Goal: Task Accomplishment & Management: Manage account settings

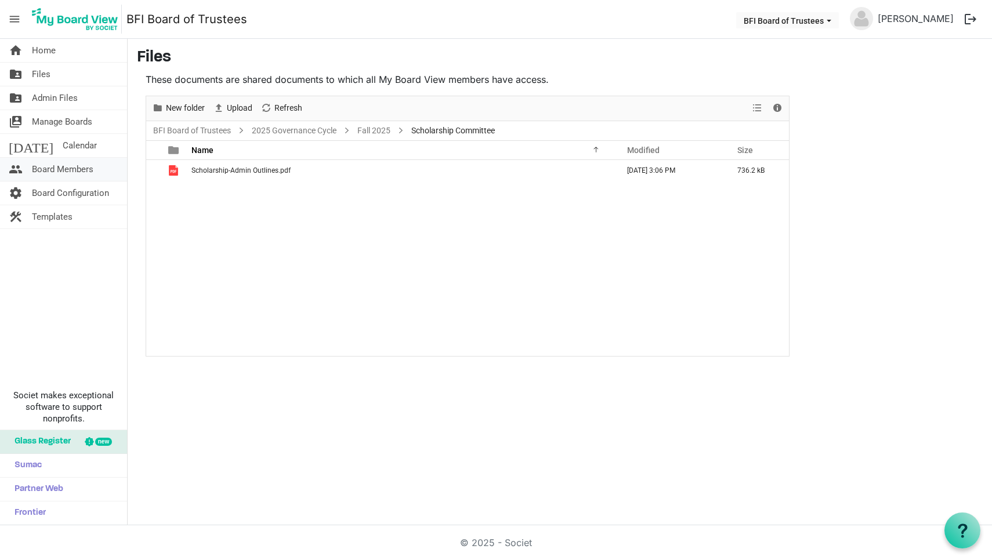
click at [56, 173] on span "Board Members" at bounding box center [62, 169] width 61 height 23
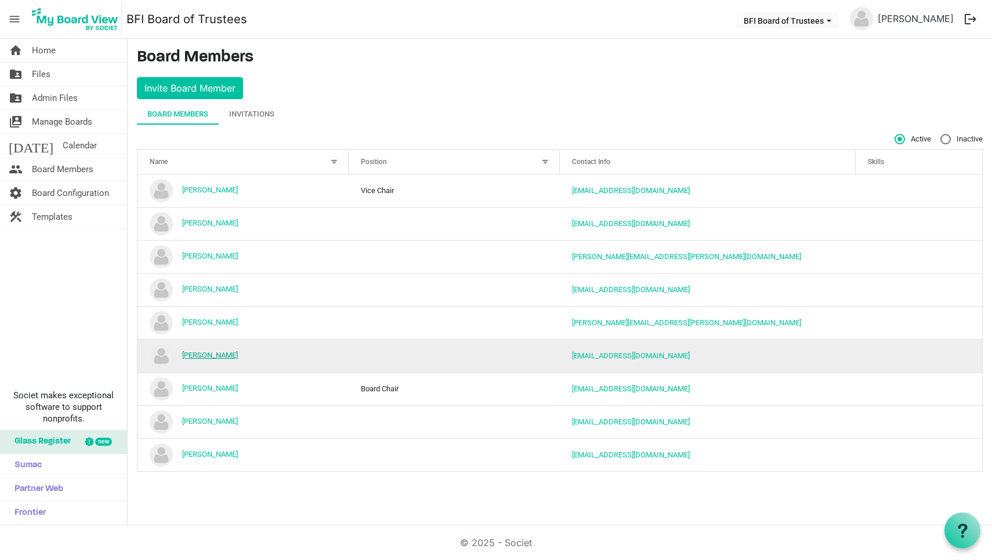
click at [238, 354] on link "Nathan Van Ravenswaay" at bounding box center [210, 355] width 56 height 9
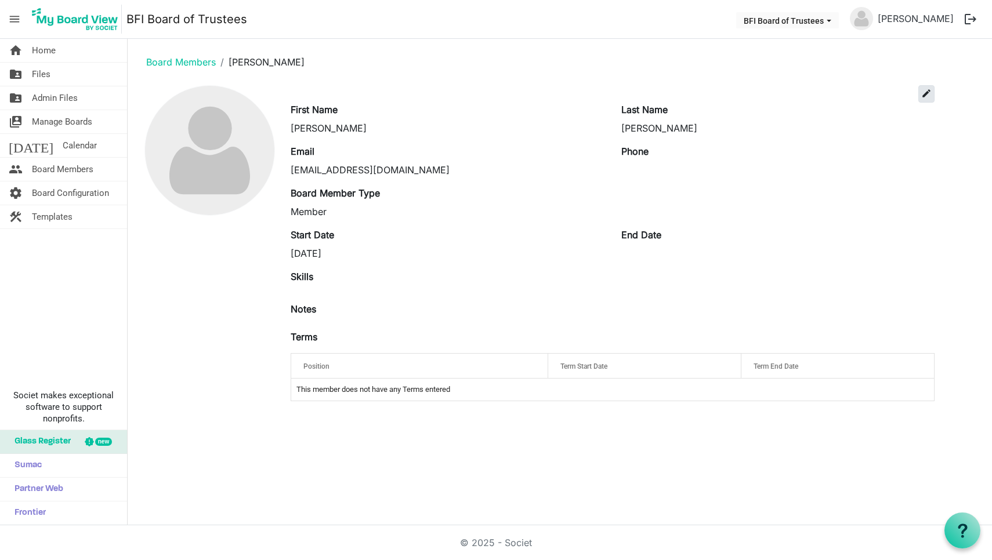
click at [923, 92] on span "edit" at bounding box center [926, 93] width 10 height 10
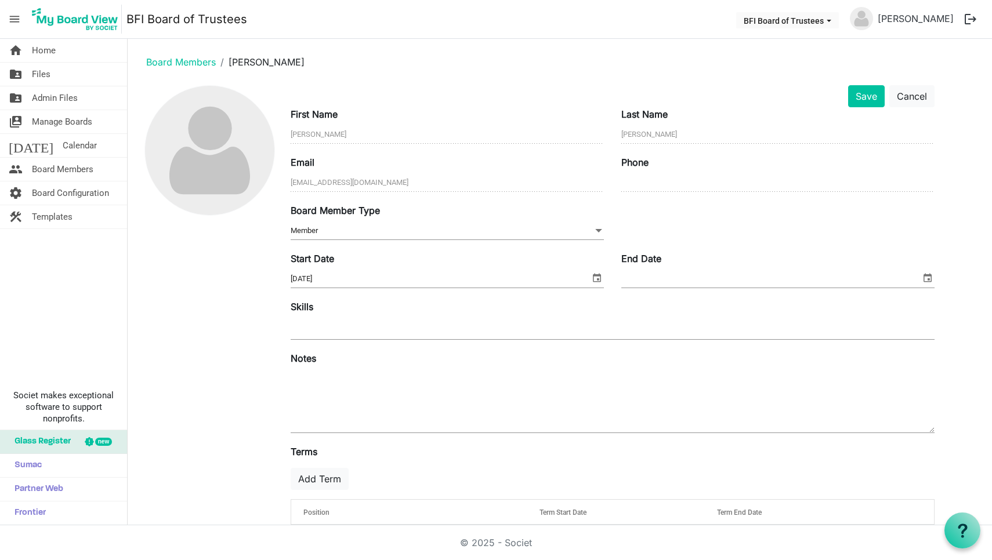
click at [599, 230] on span at bounding box center [598, 231] width 10 height 13
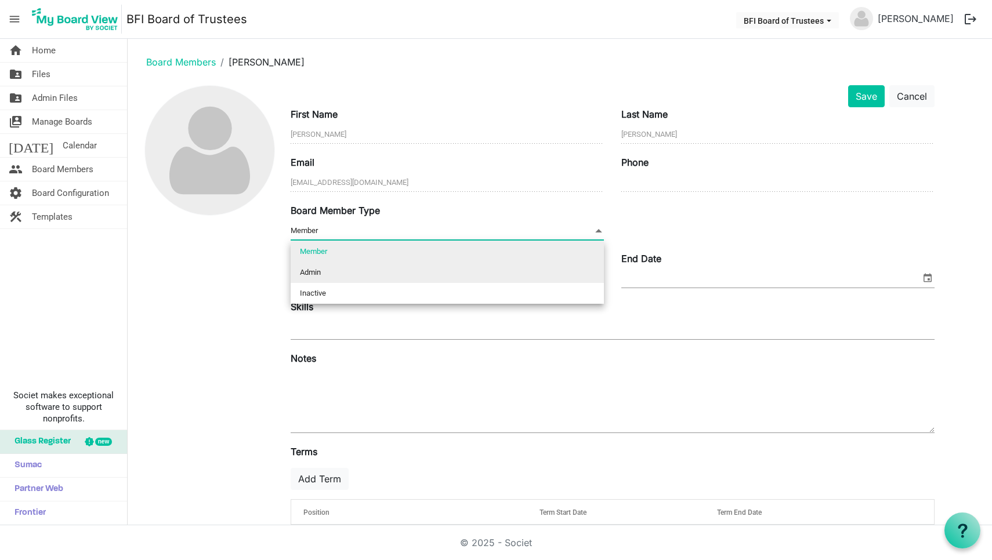
click at [559, 266] on li "Admin" at bounding box center [447, 272] width 313 height 21
type input "Admin"
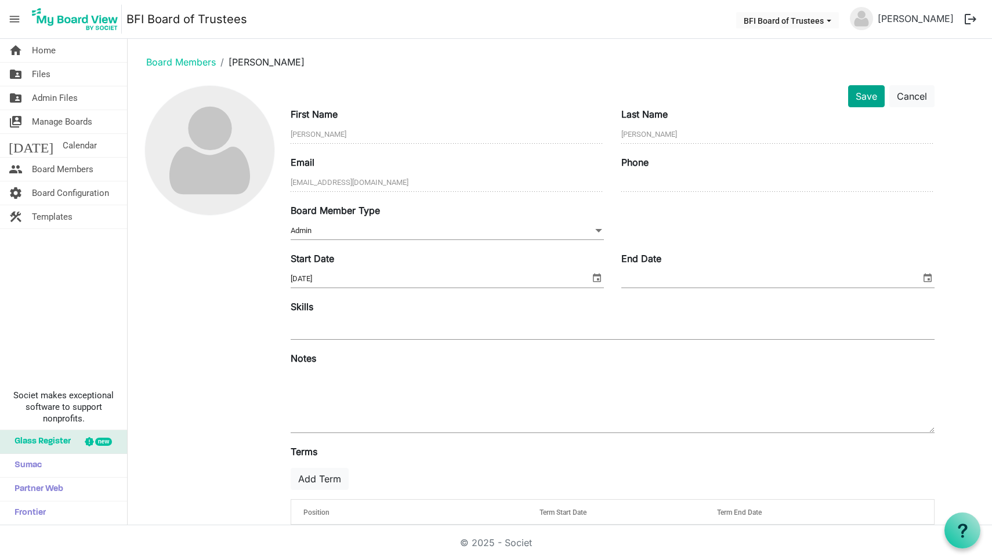
click at [863, 92] on button "Save" at bounding box center [866, 96] width 37 height 22
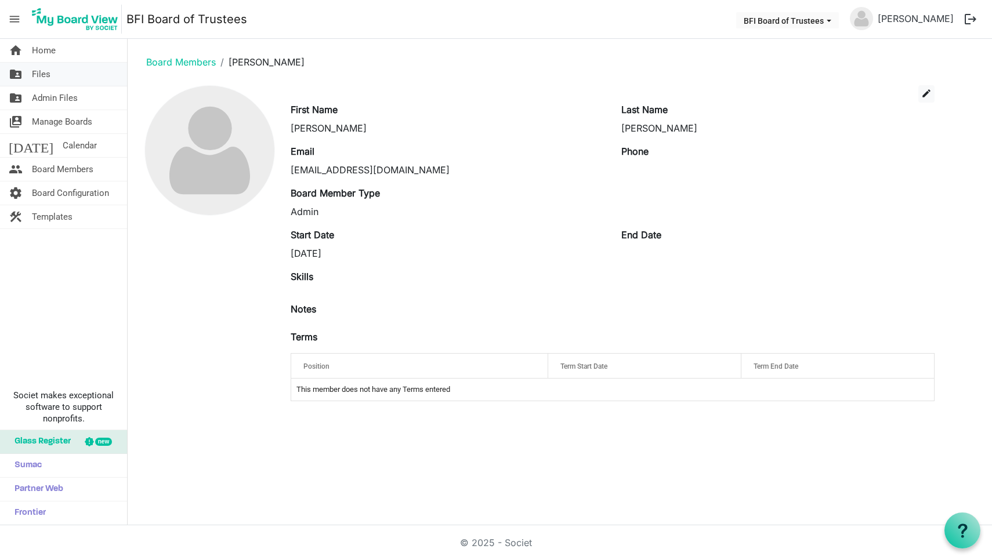
click at [41, 77] on span "Files" at bounding box center [41, 74] width 19 height 23
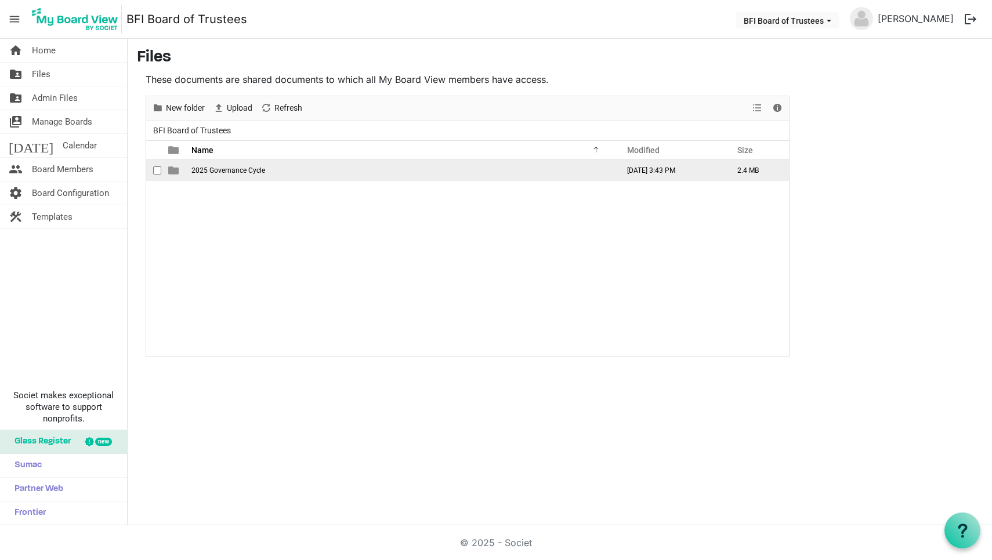
click at [222, 171] on span "2025 Governance Cycle" at bounding box center [228, 170] width 74 height 8
click at [207, 171] on span "Fall 2025" at bounding box center [206, 170] width 30 height 8
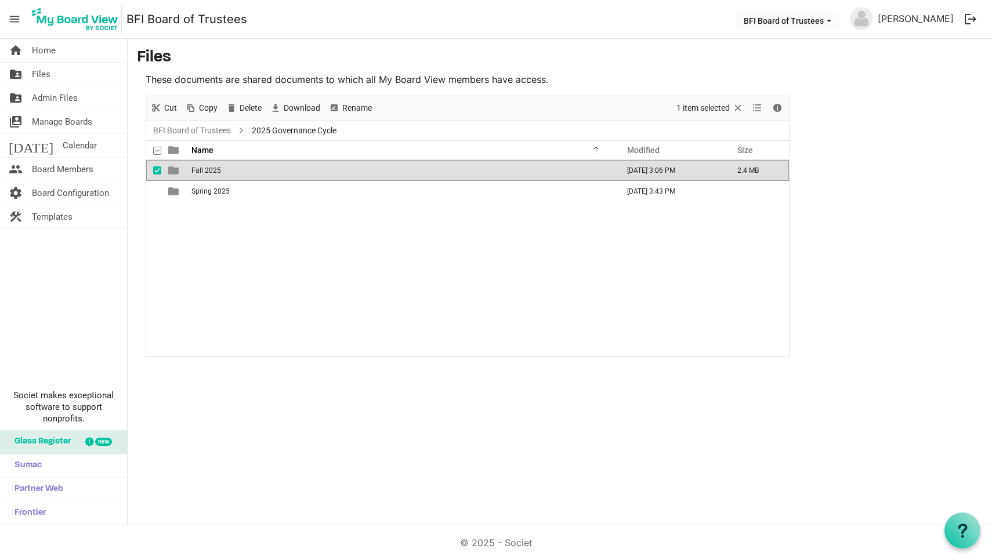
click at [207, 171] on span "Fall 2025" at bounding box center [206, 170] width 30 height 8
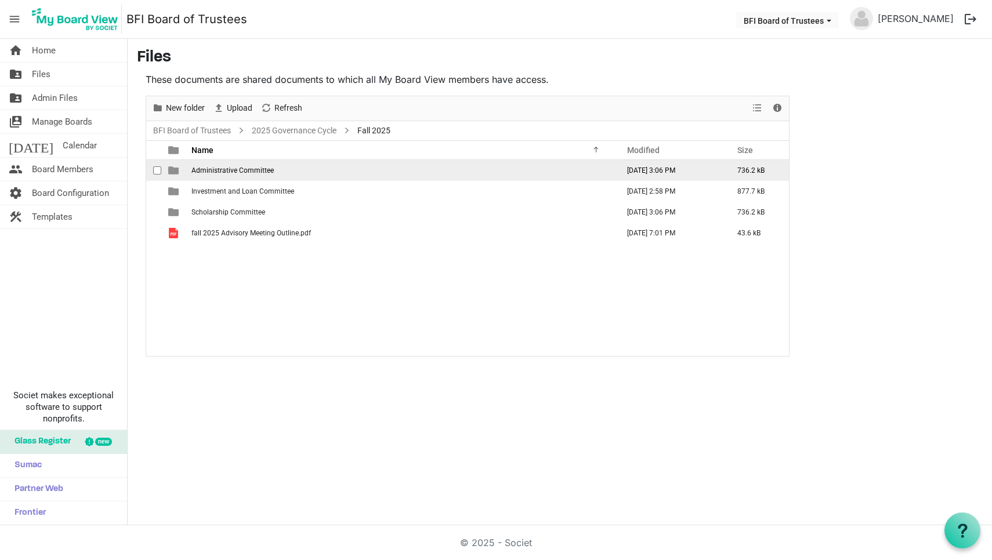
click at [220, 172] on span "Administrative Committee" at bounding box center [232, 170] width 82 height 8
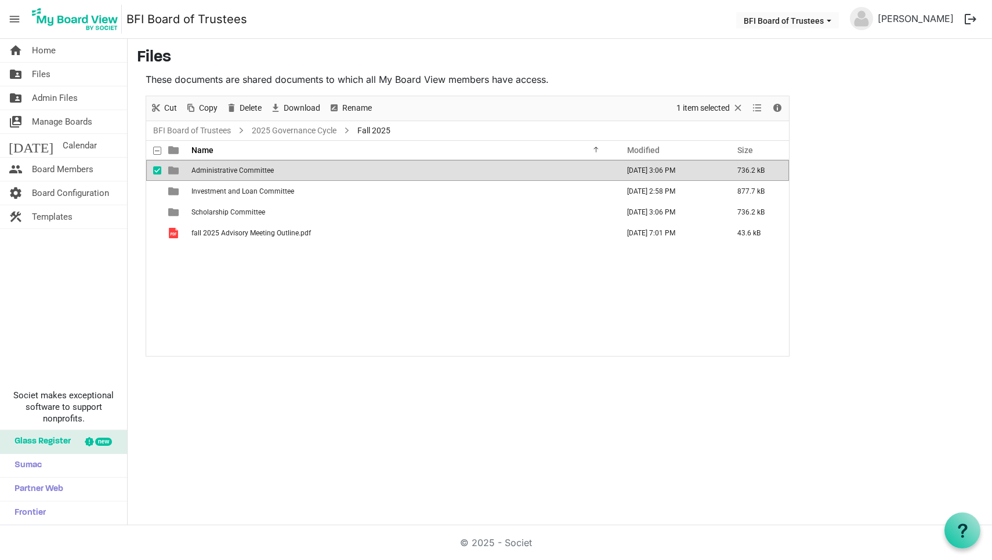
click at [220, 172] on span "Administrative Committee" at bounding box center [232, 170] width 82 height 8
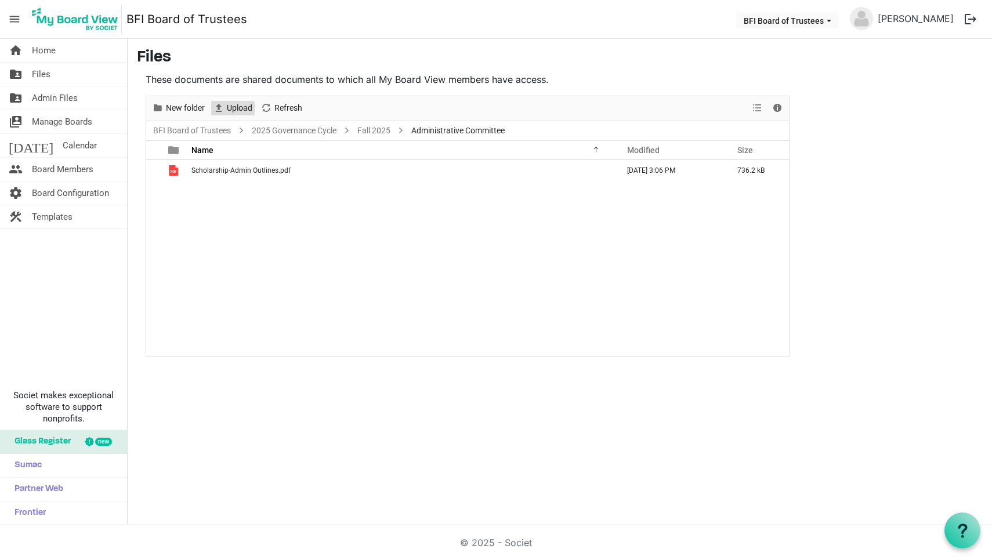
click at [232, 106] on span "Upload" at bounding box center [240, 108] width 28 height 15
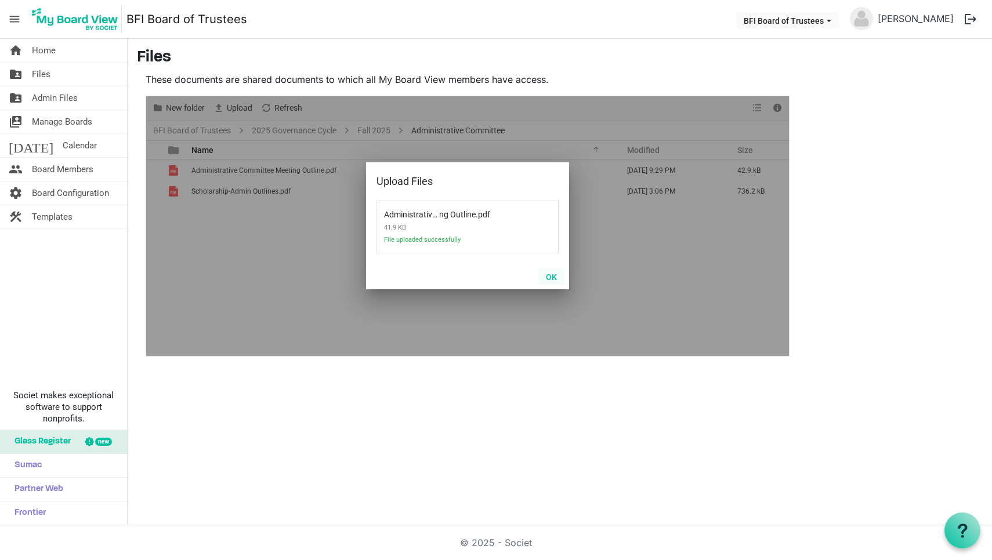
click at [551, 276] on button "OK" at bounding box center [551, 277] width 26 height 16
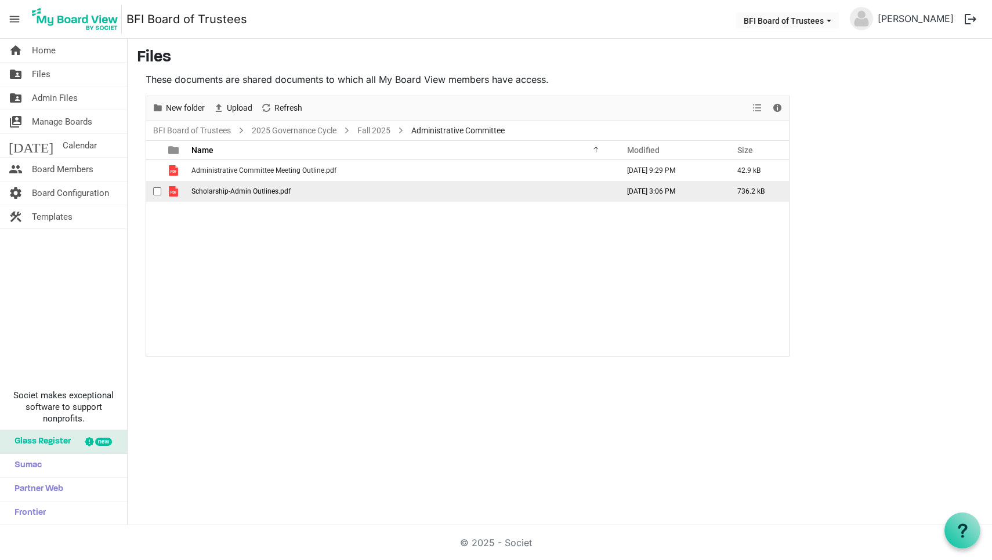
click at [154, 190] on span "checkbox" at bounding box center [157, 191] width 8 height 8
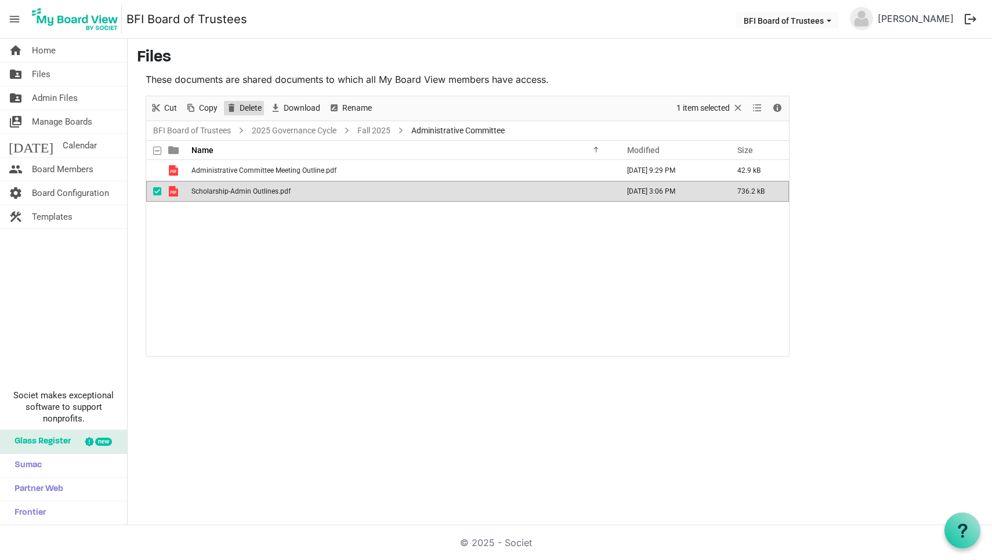
click at [251, 109] on span "Delete" at bounding box center [250, 108] width 24 height 15
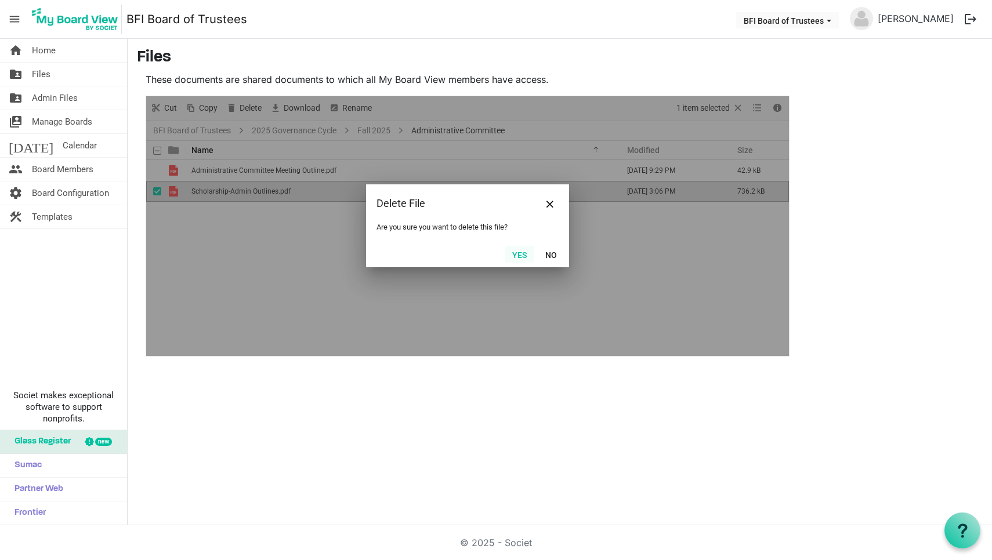
click at [518, 257] on button "Yes" at bounding box center [520, 255] width 30 height 16
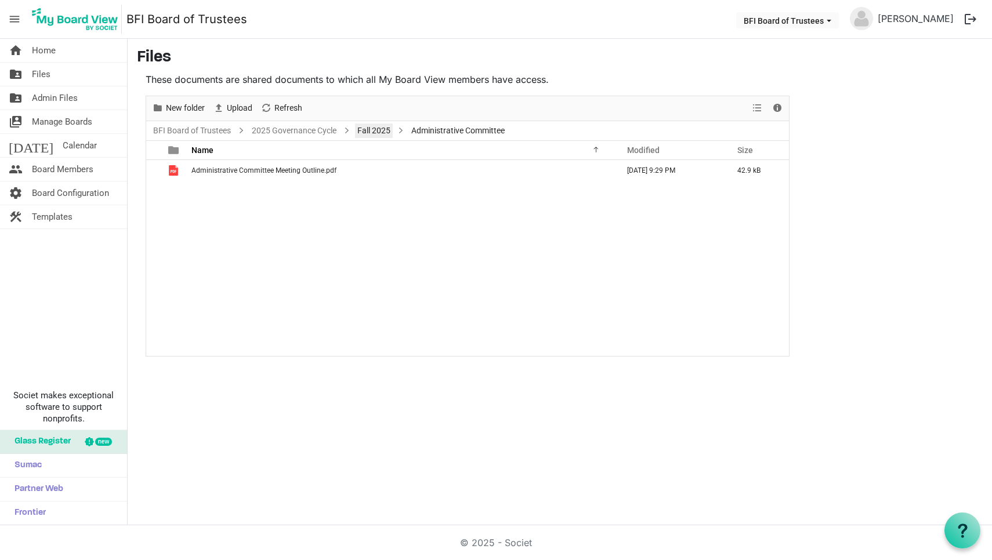
click at [376, 129] on link "Fall 2025" at bounding box center [374, 131] width 38 height 15
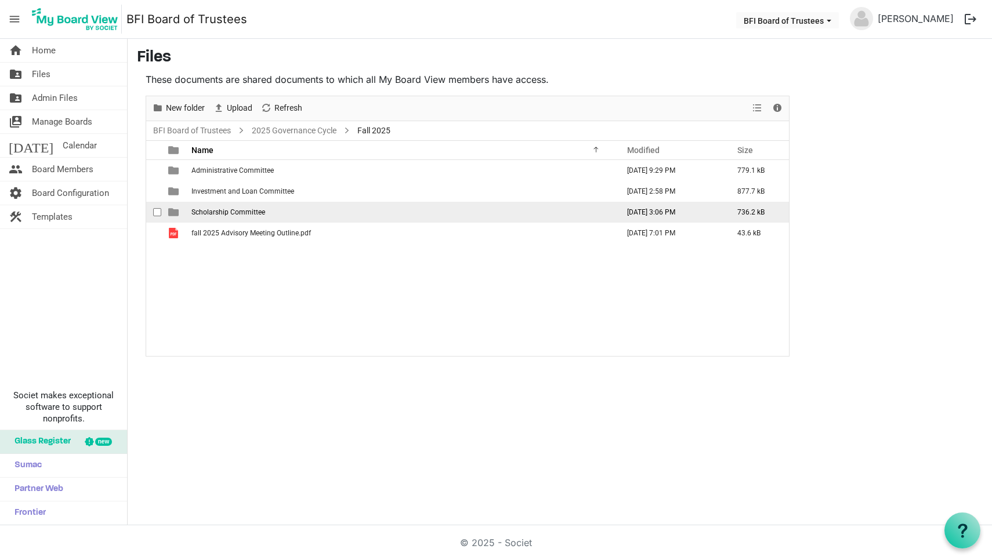
click at [222, 209] on span "Scholarship Committee" at bounding box center [228, 212] width 74 height 8
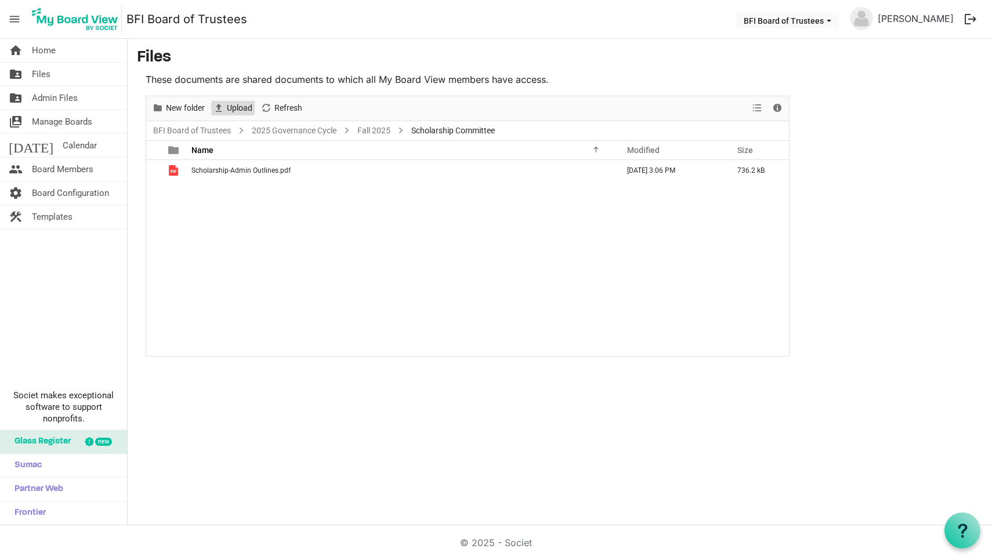
click at [238, 104] on span "Upload" at bounding box center [240, 108] width 28 height 15
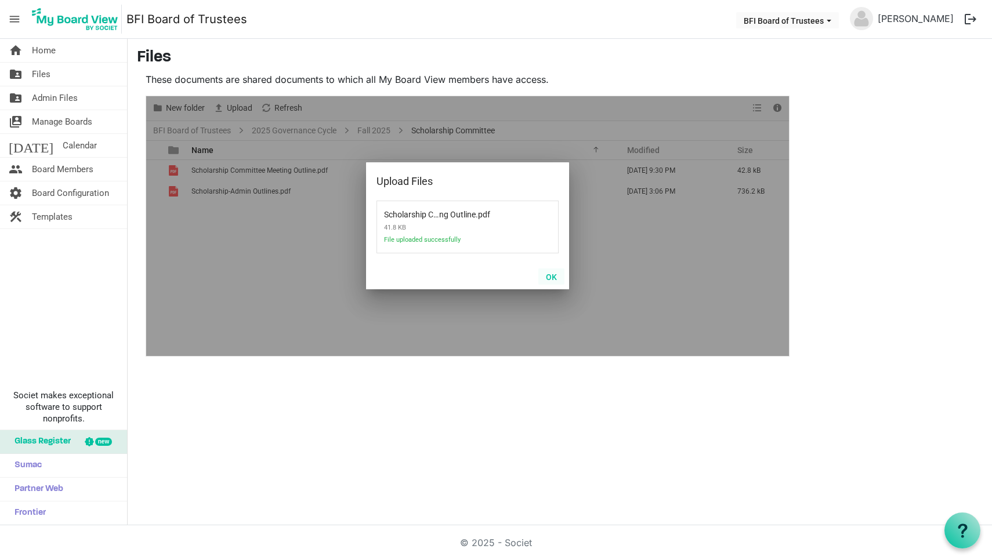
click at [553, 277] on button "OK" at bounding box center [551, 277] width 26 height 16
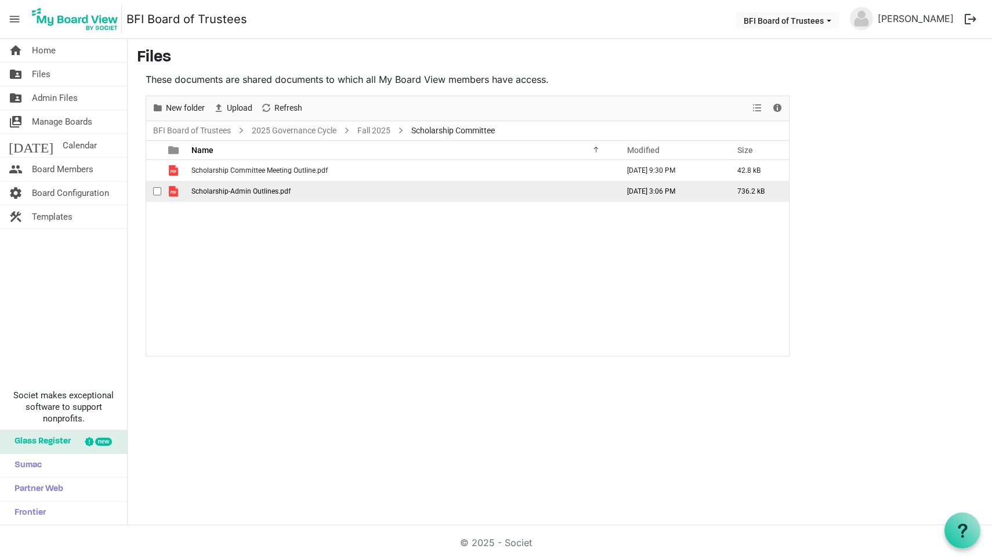
click at [157, 190] on span "checkbox" at bounding box center [157, 191] width 8 height 8
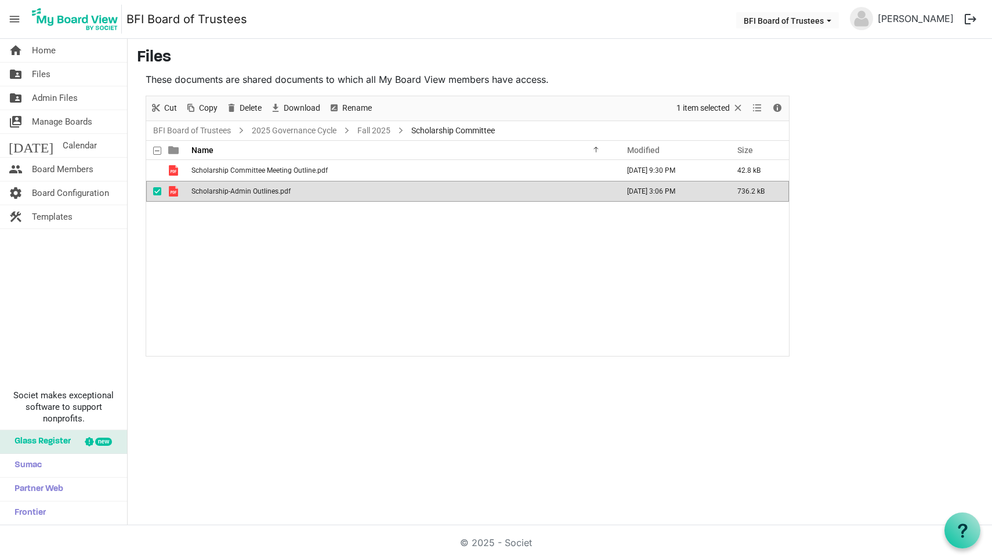
click at [218, 249] on div "Scholarship Committee Meeting Outline.pdf September 12, 2025 9:30 PM 42.8 kB Sc…" at bounding box center [467, 257] width 643 height 195
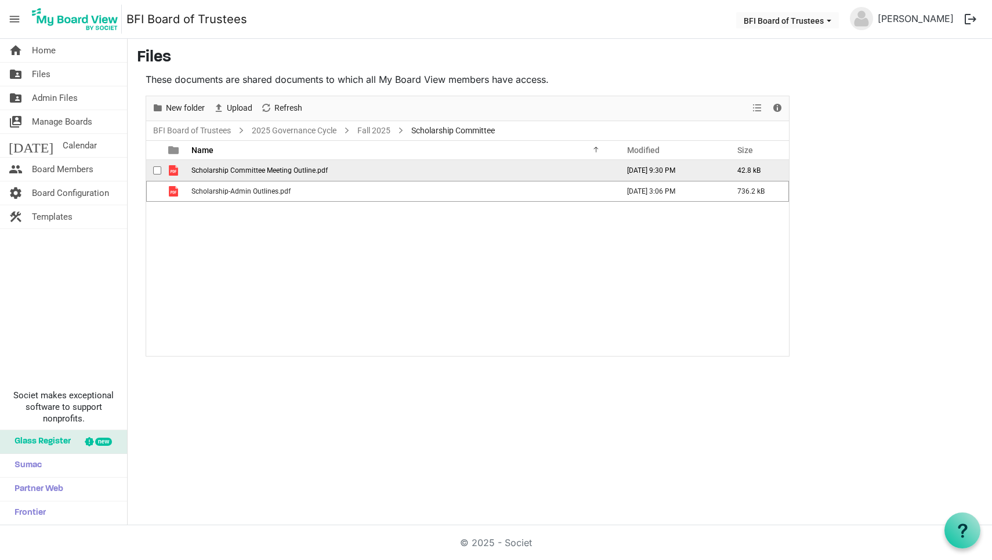
click at [245, 170] on span "Scholarship Committee Meeting Outline.pdf" at bounding box center [259, 170] width 136 height 8
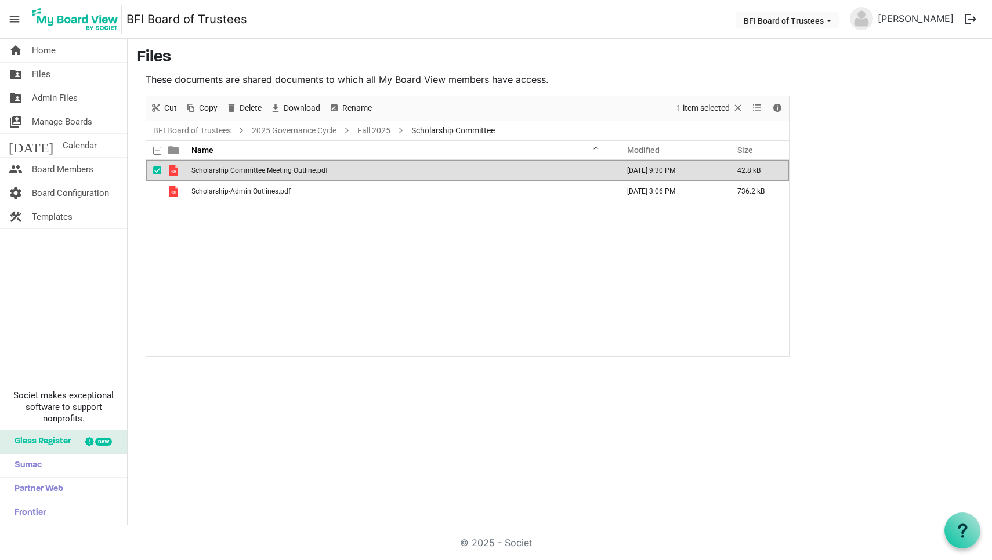
click at [245, 170] on span "Scholarship Committee Meeting Outline.pdf" at bounding box center [259, 170] width 136 height 8
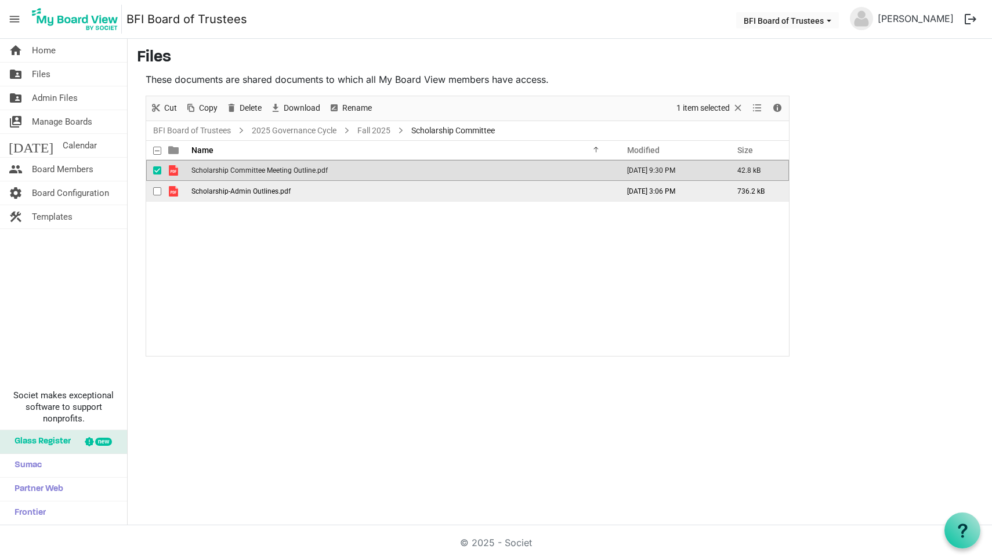
click at [157, 190] on span "checkbox" at bounding box center [157, 191] width 8 height 8
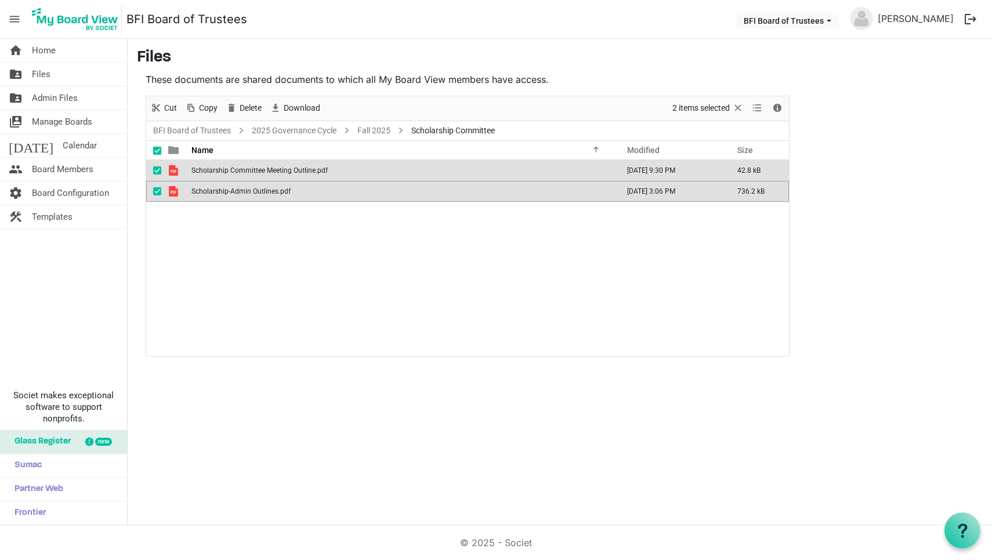
click at [157, 169] on span "checkbox" at bounding box center [157, 170] width 8 height 8
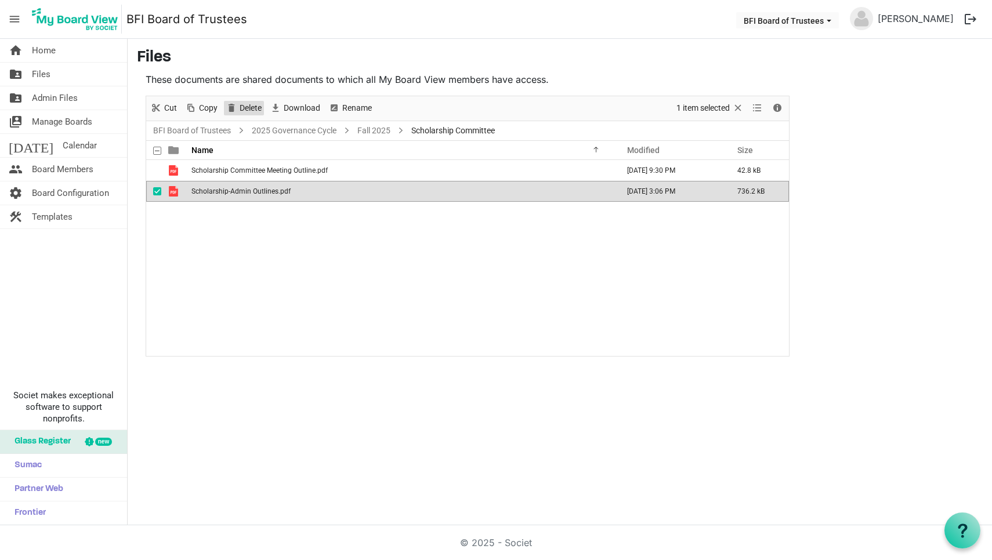
click at [245, 110] on span "Delete" at bounding box center [250, 108] width 24 height 15
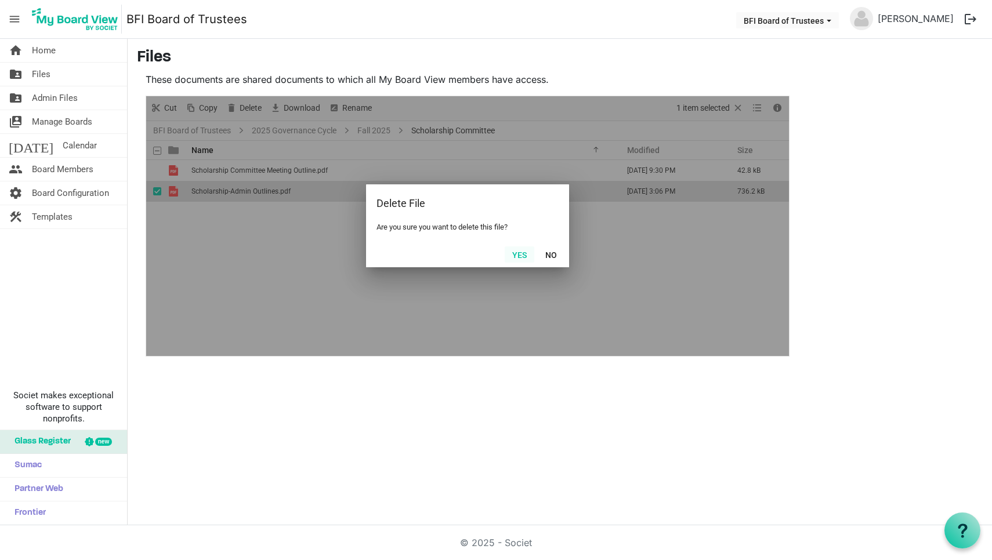
click at [520, 258] on button "Yes" at bounding box center [520, 255] width 30 height 16
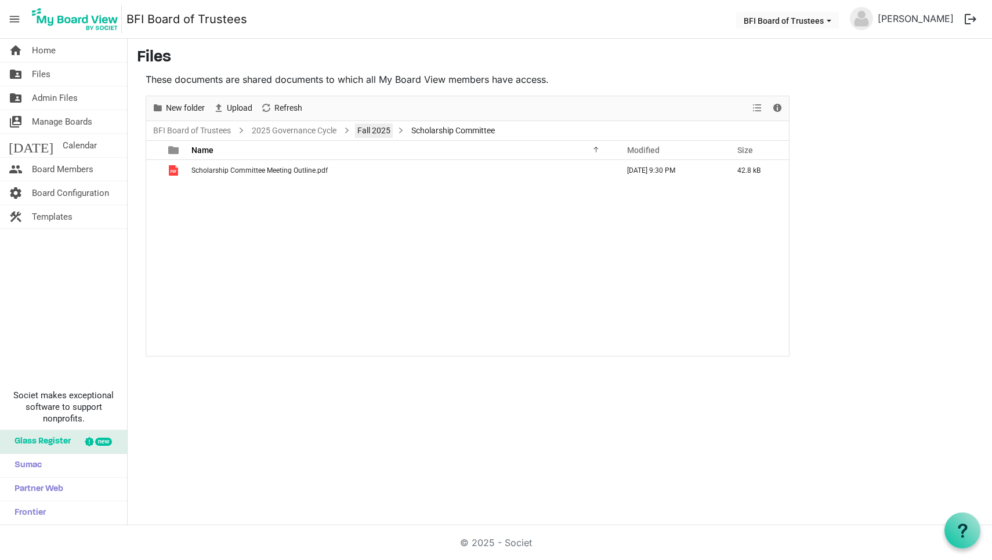
click at [375, 128] on link "Fall 2025" at bounding box center [374, 131] width 38 height 15
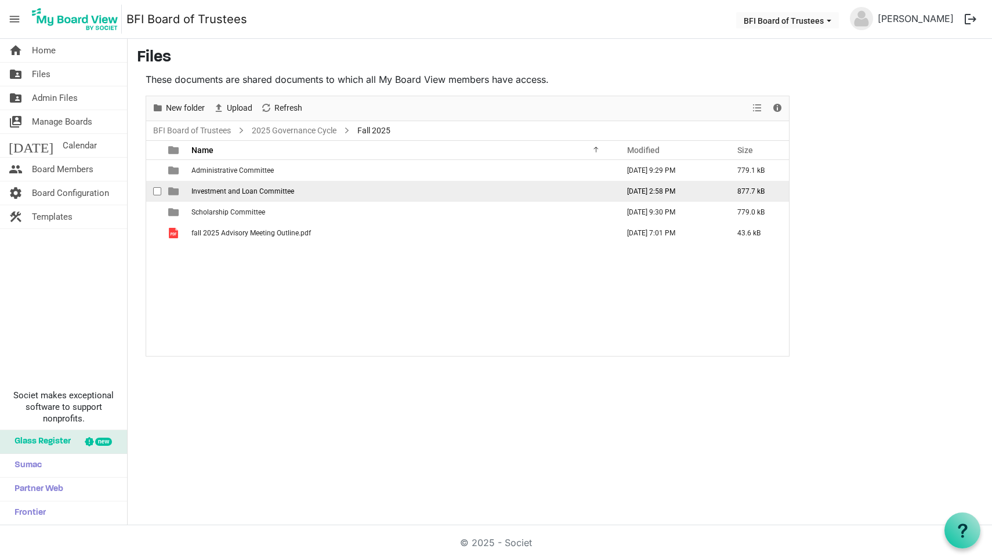
click at [236, 187] on span "Investment and Loan Committee" at bounding box center [242, 191] width 103 height 8
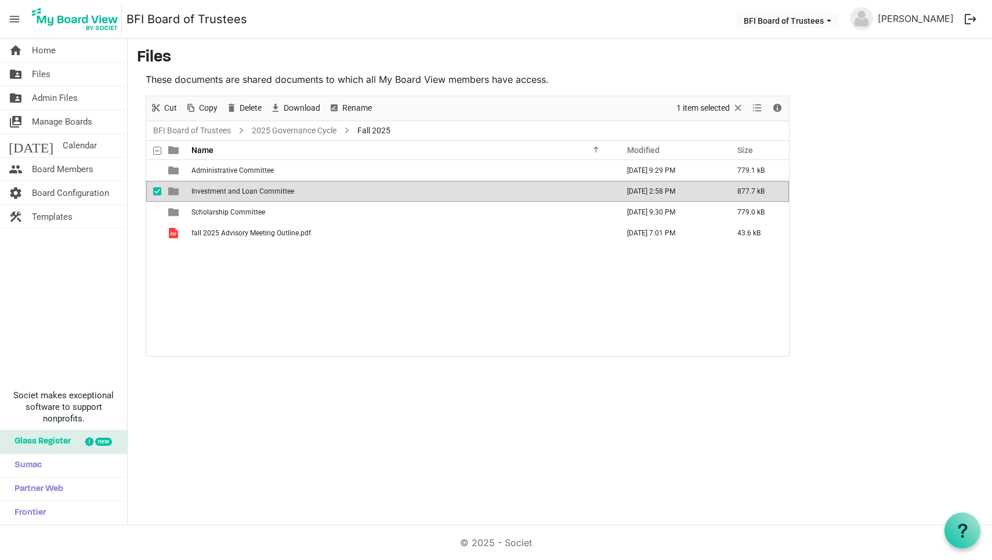
click at [236, 187] on span "Investment and Loan Committee" at bounding box center [242, 191] width 103 height 8
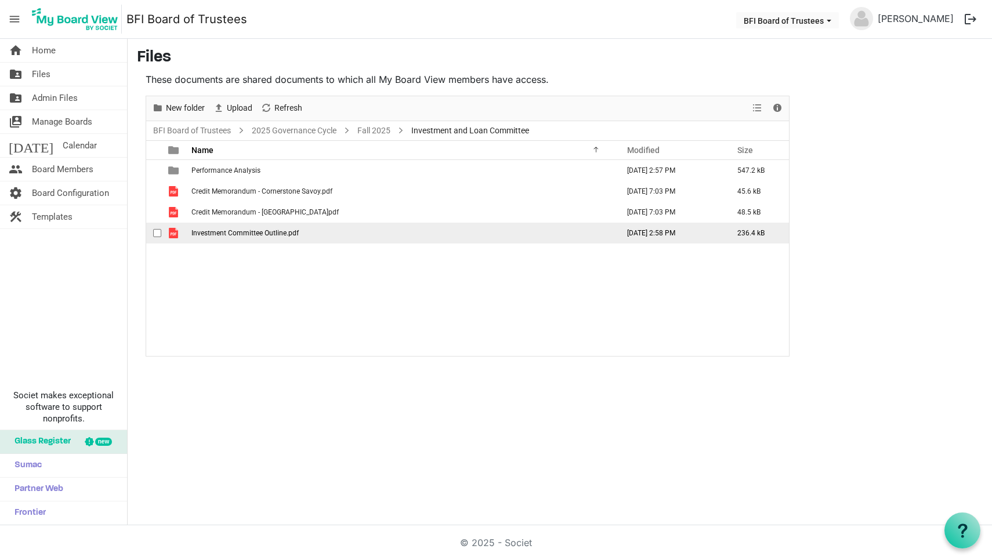
click at [158, 233] on span "checkbox" at bounding box center [157, 233] width 8 height 8
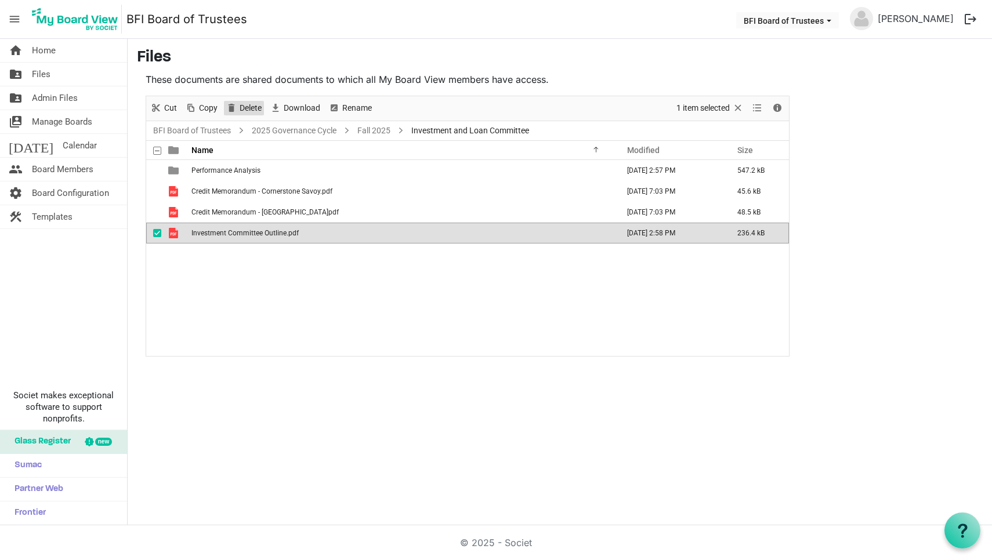
click at [251, 108] on span "Delete" at bounding box center [250, 108] width 24 height 15
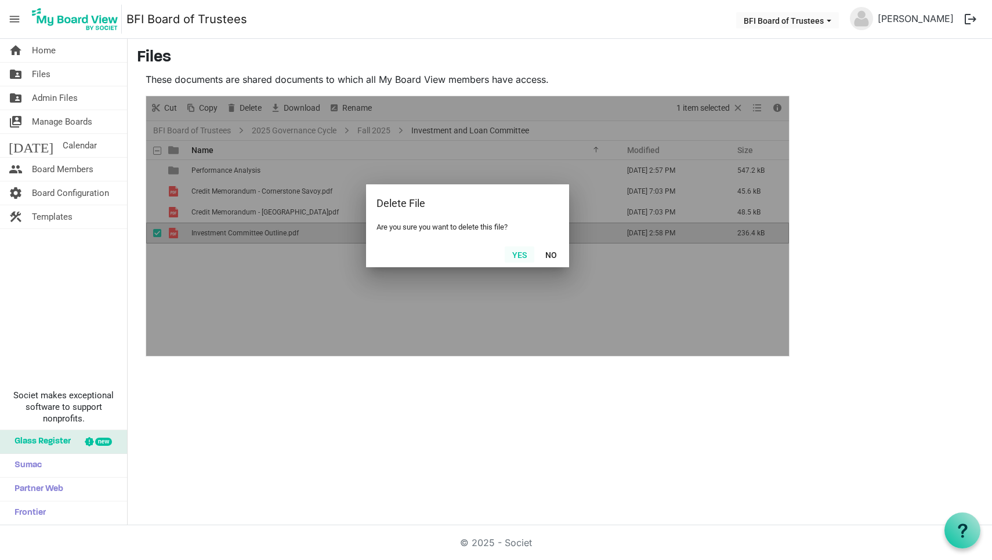
click at [522, 256] on button "Yes" at bounding box center [520, 255] width 30 height 16
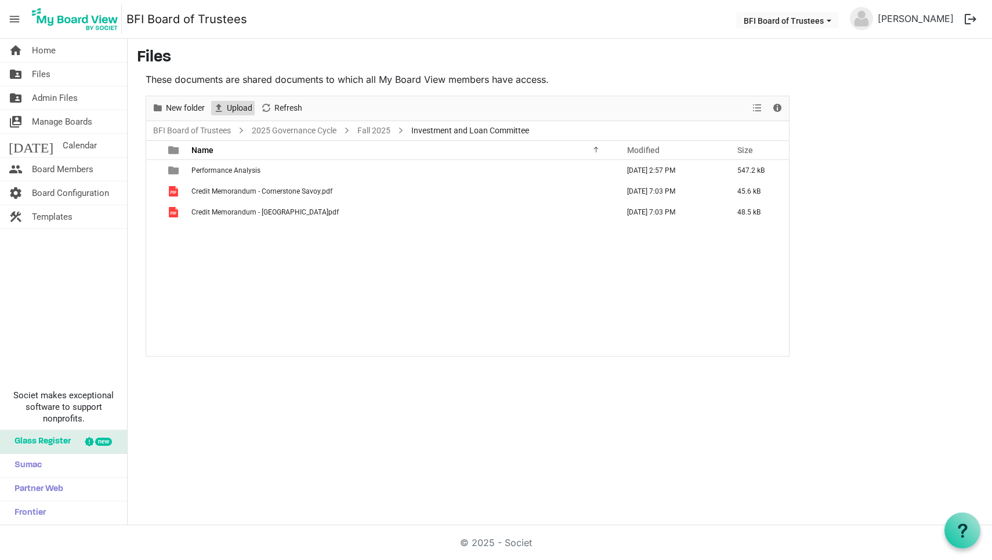
click at [236, 108] on span "Upload" at bounding box center [240, 108] width 28 height 15
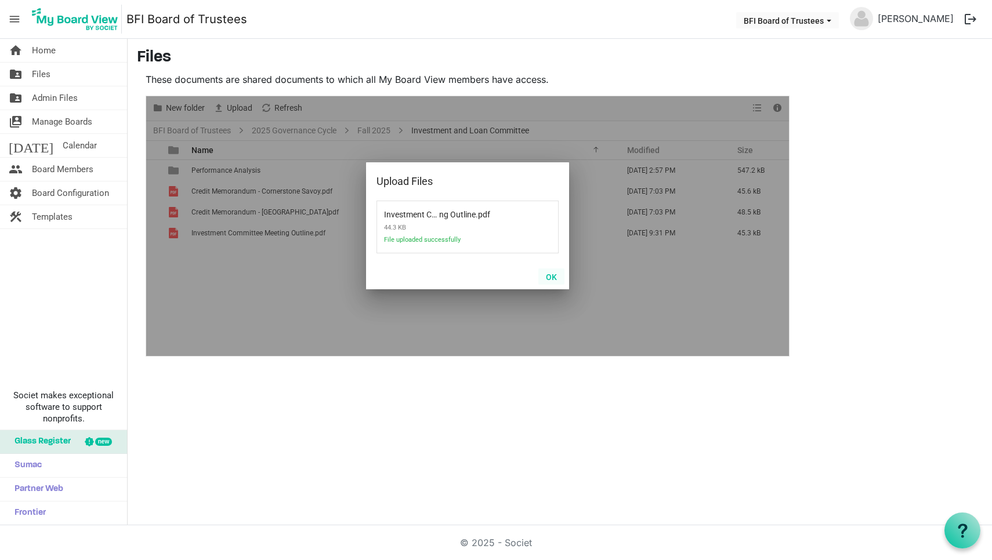
click at [550, 276] on button "OK" at bounding box center [551, 277] width 26 height 16
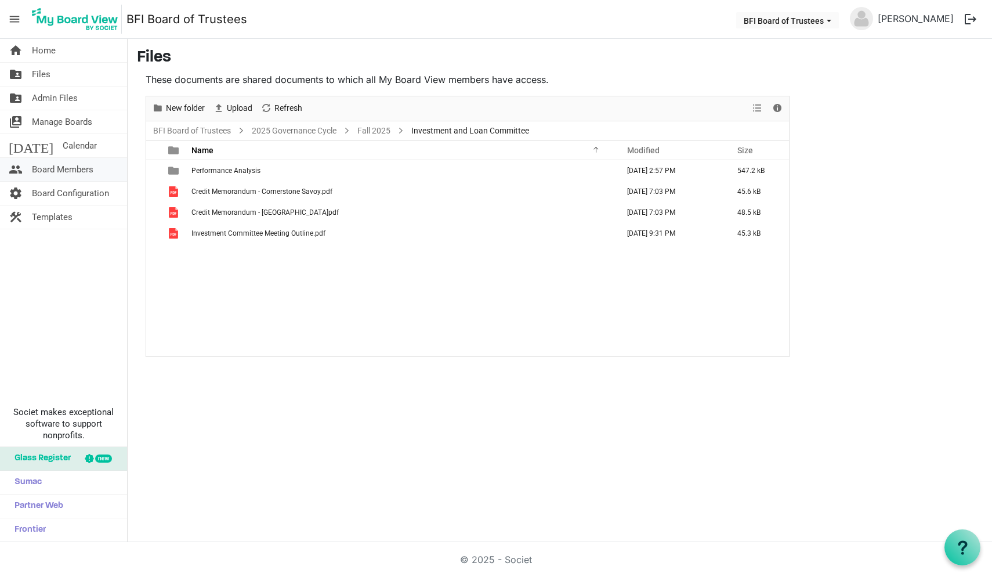
click at [51, 175] on span "Board Members" at bounding box center [62, 169] width 61 height 23
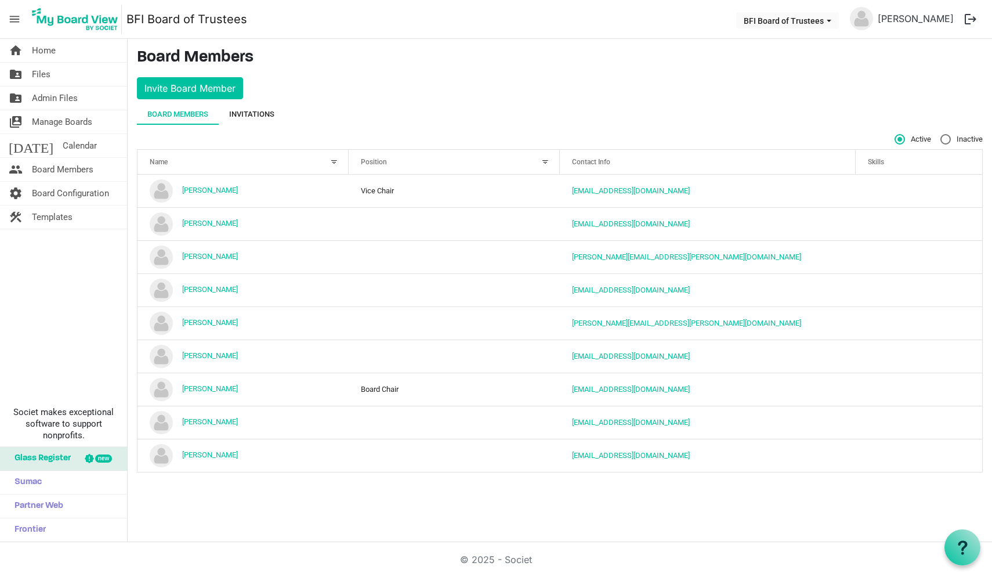
click at [257, 112] on div "Invitations" at bounding box center [251, 114] width 45 height 12
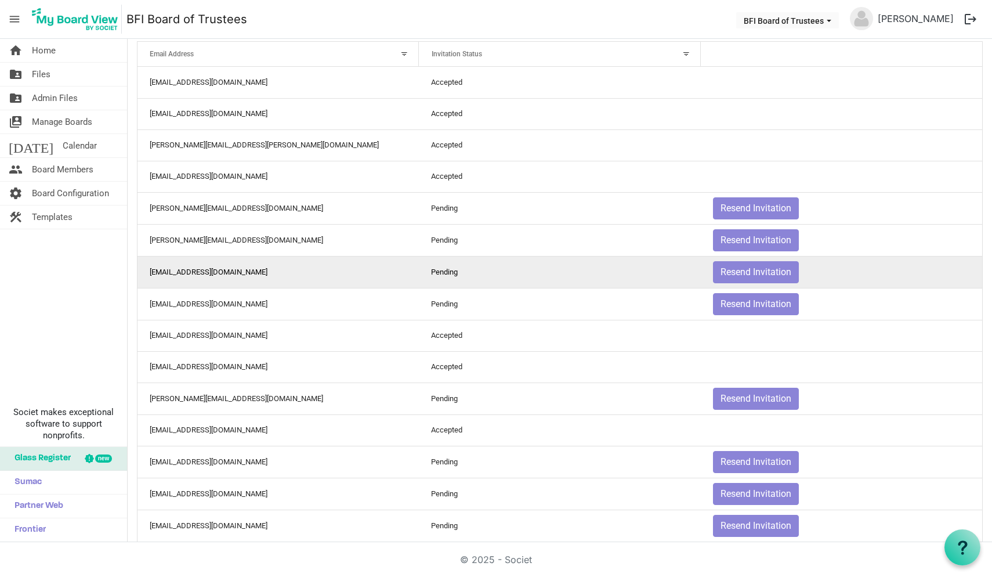
scroll to position [93, 0]
click at [756, 270] on button "Resend Invitation" at bounding box center [756, 271] width 86 height 22
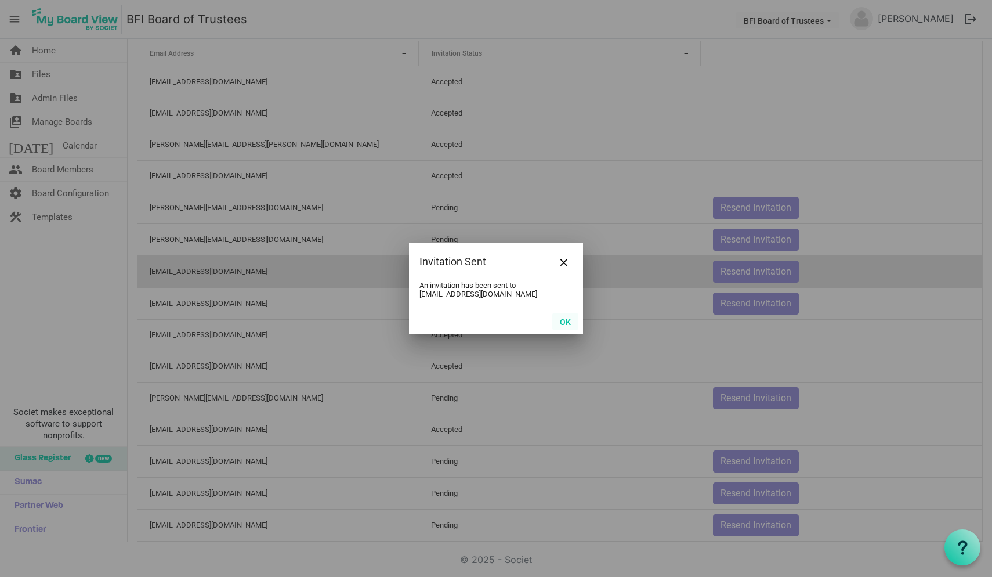
click at [566, 318] on button "OK" at bounding box center [565, 321] width 26 height 16
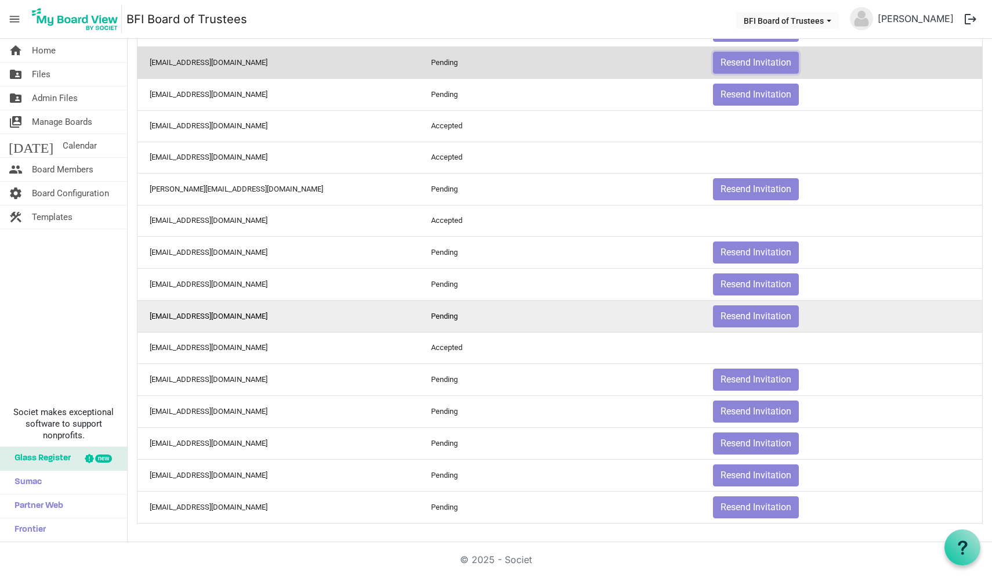
scroll to position [0, 0]
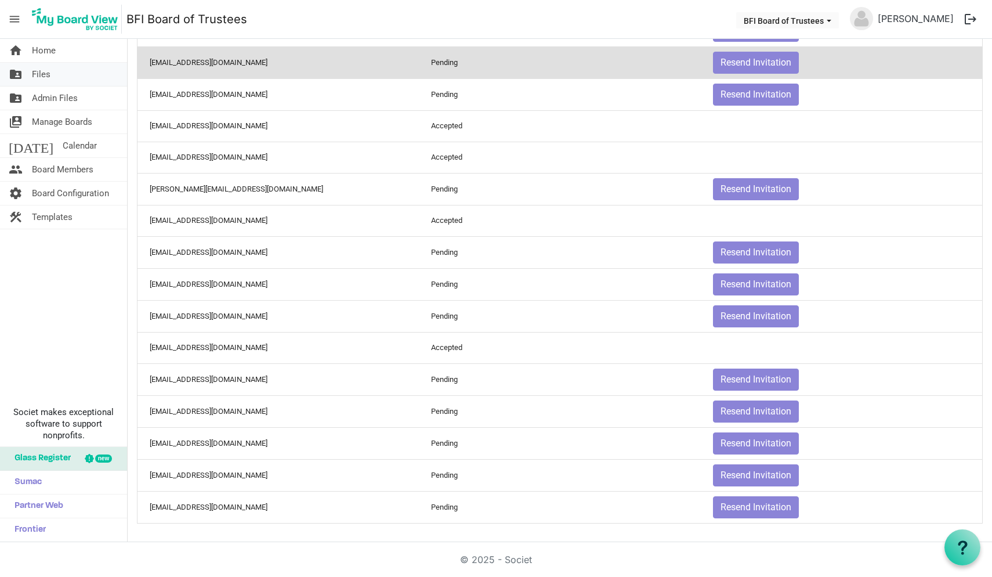
click at [42, 75] on span "Files" at bounding box center [41, 74] width 19 height 23
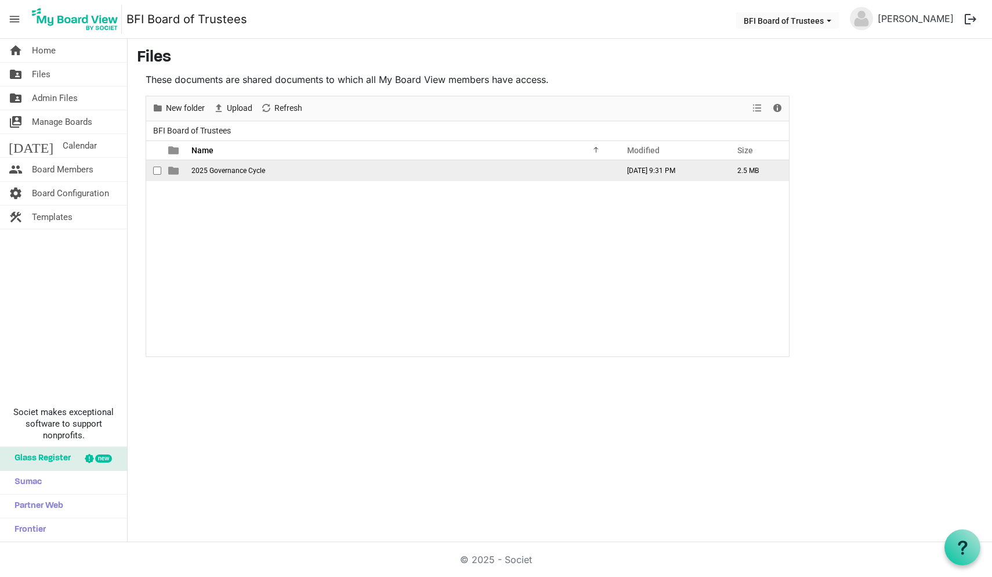
click at [219, 172] on span "2025 Governance Cycle" at bounding box center [228, 170] width 74 height 8
click at [213, 169] on span "Fall 2025" at bounding box center [206, 170] width 30 height 8
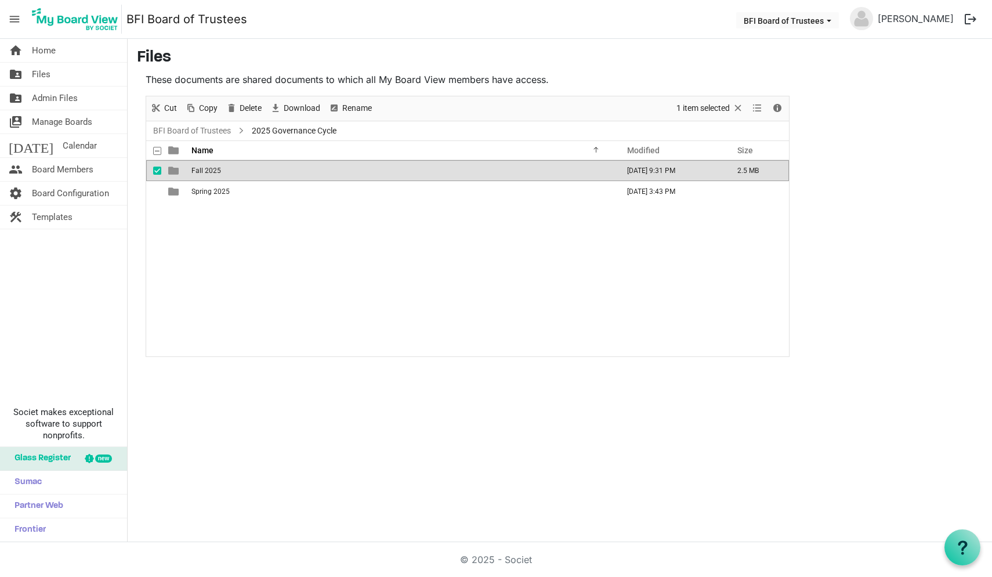
click at [213, 169] on span "Fall 2025" at bounding box center [206, 170] width 30 height 8
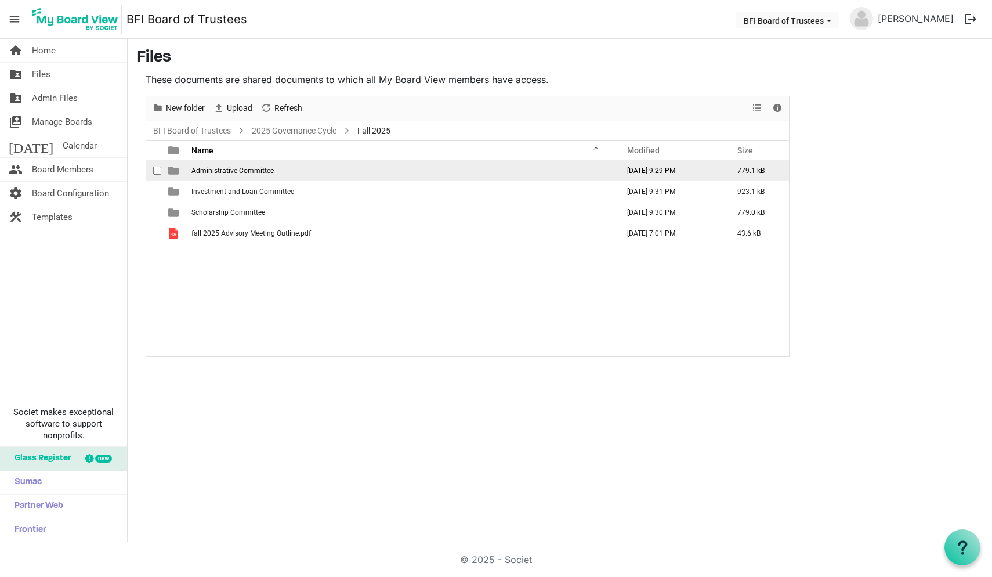
click at [219, 170] on span "Administrative Committee" at bounding box center [232, 170] width 82 height 8
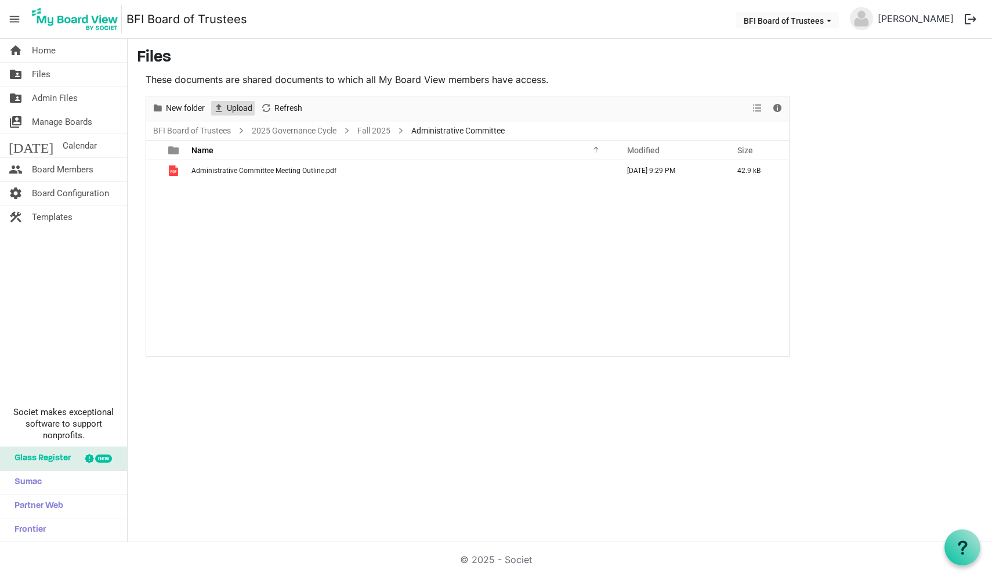
click at [242, 106] on span "Upload" at bounding box center [240, 108] width 28 height 15
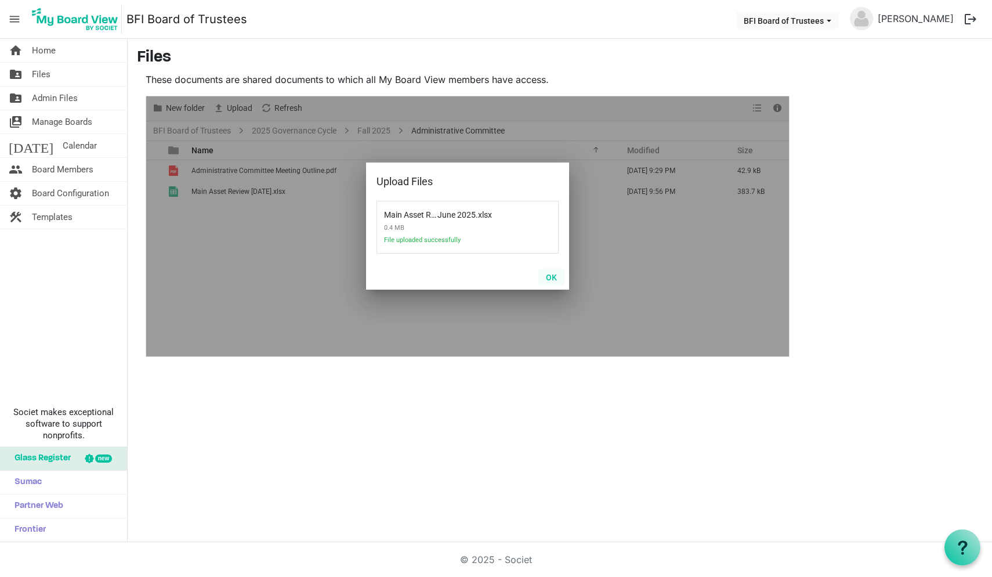
click at [552, 276] on button "OK" at bounding box center [551, 277] width 26 height 16
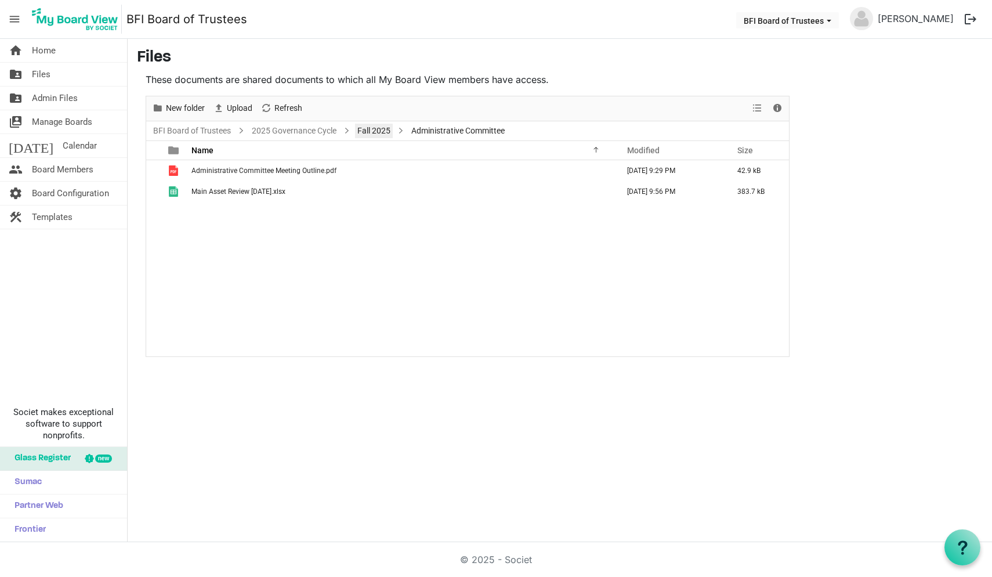
click at [376, 128] on link "Fall 2025" at bounding box center [374, 131] width 38 height 15
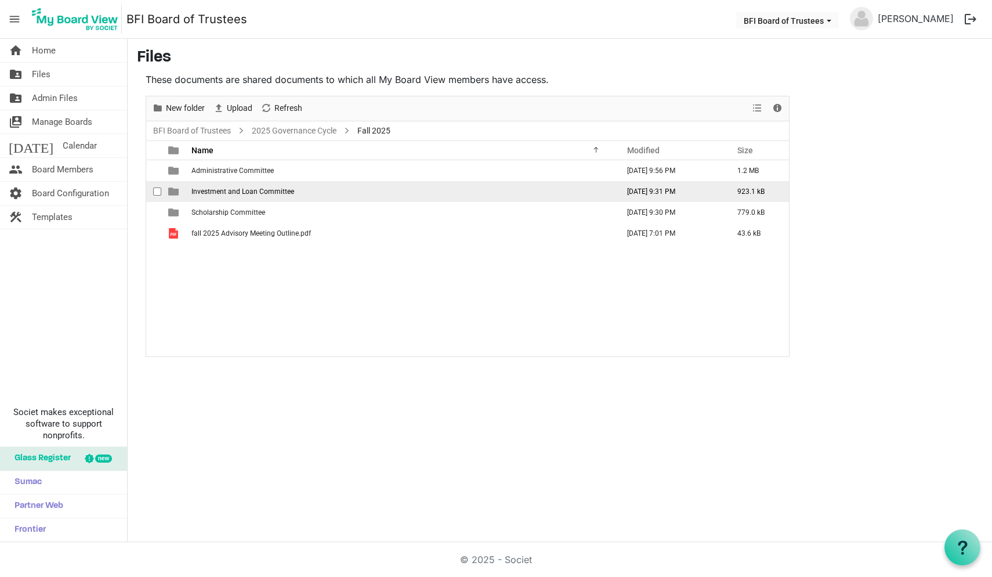
click at [225, 192] on span "Investment and Loan Committee" at bounding box center [242, 191] width 103 height 8
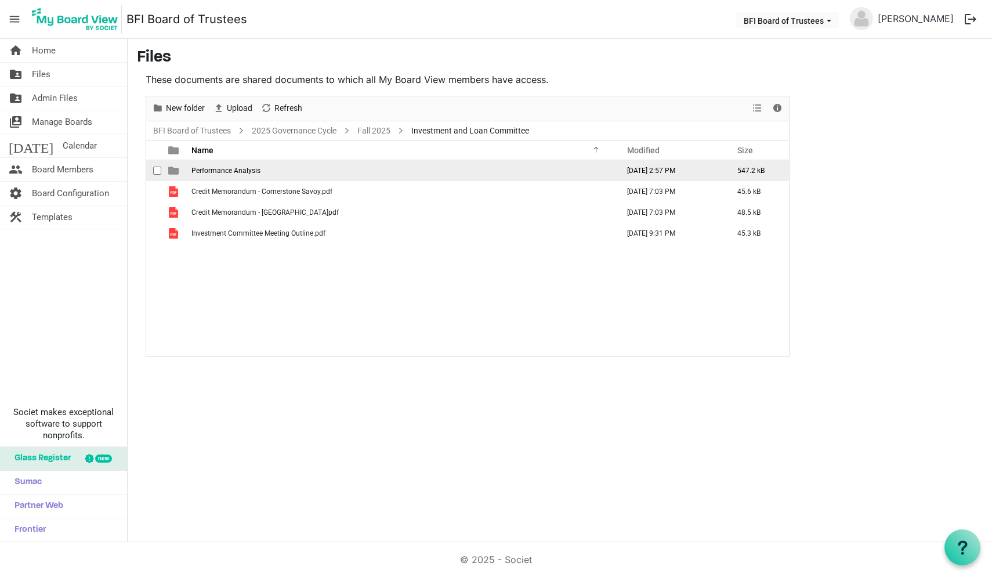
click at [226, 168] on span "Performance Analysis" at bounding box center [225, 170] width 69 height 8
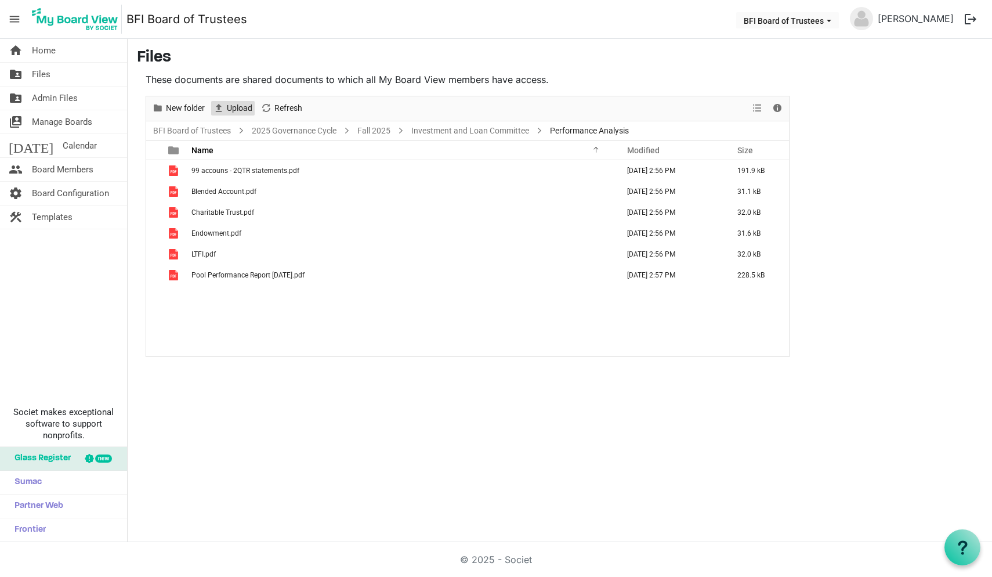
click at [239, 105] on span "Upload" at bounding box center [240, 108] width 28 height 15
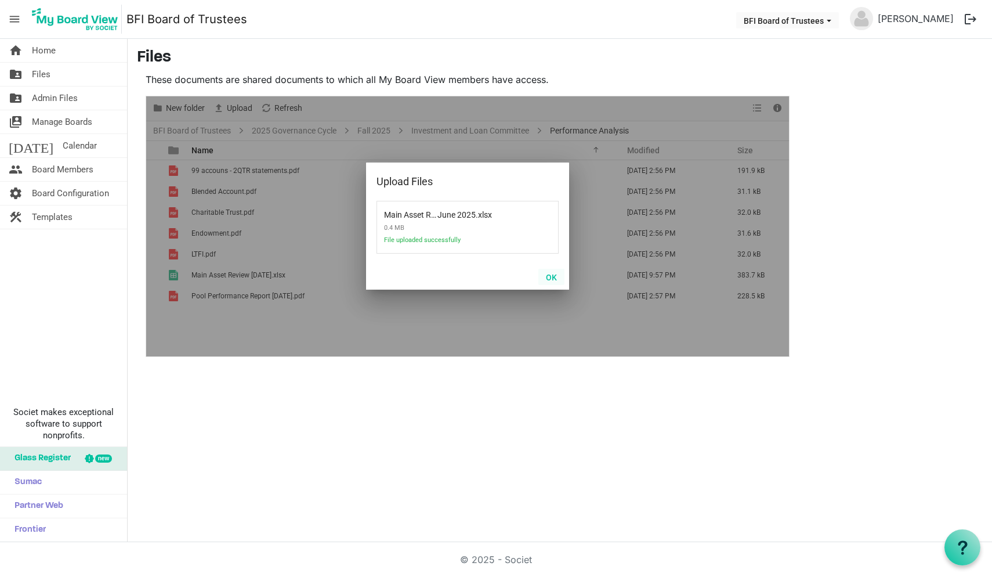
click at [551, 276] on button "OK" at bounding box center [551, 277] width 26 height 16
